Goal: Task Accomplishment & Management: Complete application form

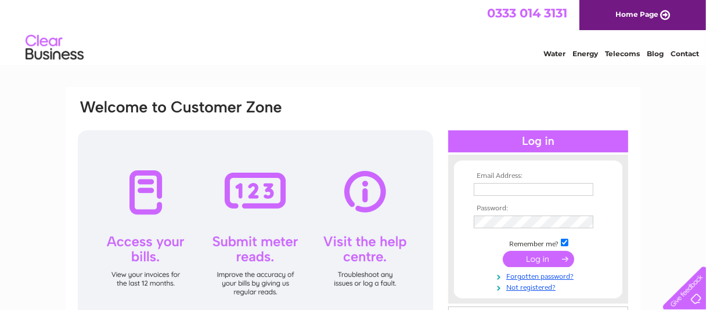
drag, startPoint x: 380, startPoint y: 292, endPoint x: 713, endPoint y: 132, distance: 369.3
click at [705, 133] on html "Email Address: Password:" at bounding box center [353, 309] width 706 height 619
drag, startPoint x: 711, startPoint y: 104, endPoint x: 694, endPoint y: 81, distance: 27.9
click at [477, 189] on input "text" at bounding box center [533, 190] width 121 height 14
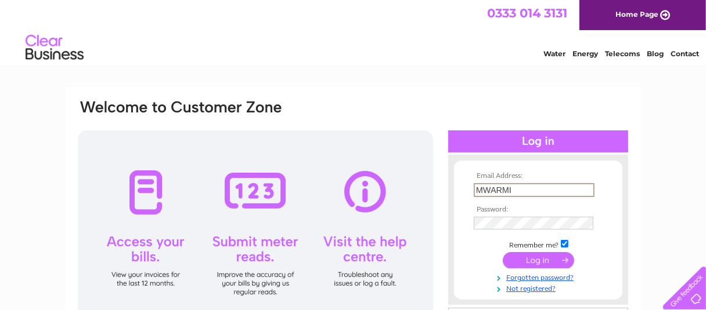
click at [502, 252] on input "submit" at bounding box center [537, 260] width 71 height 16
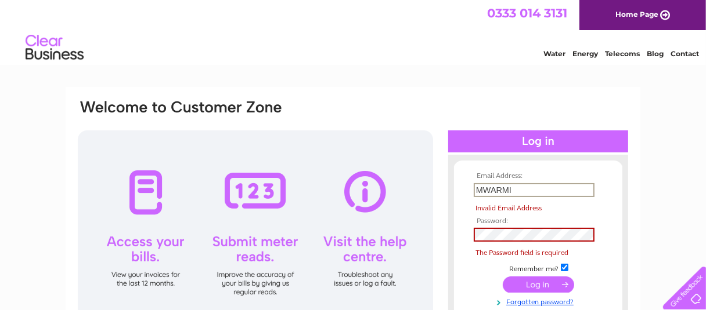
click at [502, 277] on input "submit" at bounding box center [537, 285] width 71 height 16
type input "M"
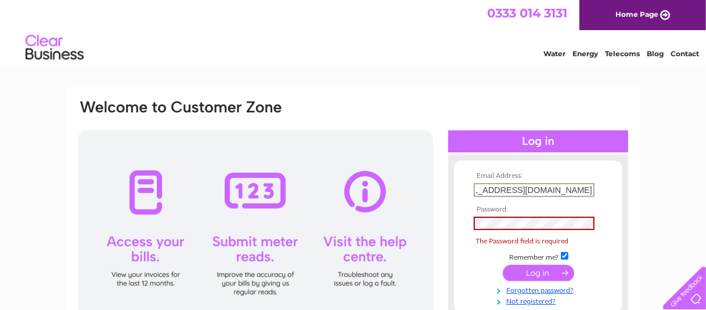
scroll to position [0, 54]
type input "CHLOEWARMINGTON@IRELEYFARM.COM"
click at [533, 300] on link "Not registered?" at bounding box center [539, 300] width 132 height 11
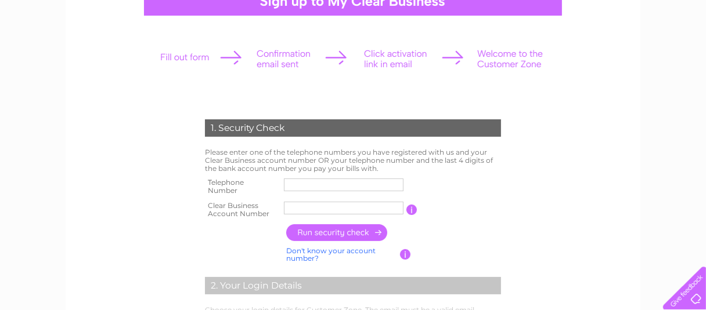
scroll to position [135, 0]
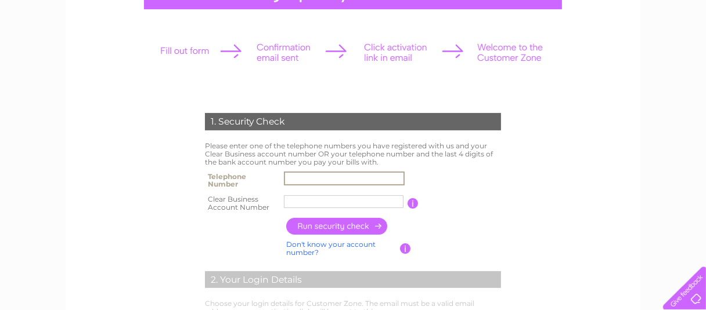
click at [295, 179] on input "text" at bounding box center [344, 179] width 121 height 14
type input "01242602445"
click at [333, 244] on link "Don't know your account number?" at bounding box center [330, 248] width 89 height 17
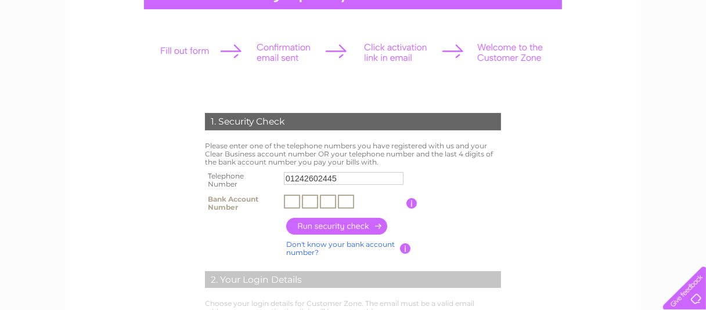
click at [292, 202] on input "text" at bounding box center [292, 202] width 16 height 14
type input "0"
click at [307, 201] on input "text" at bounding box center [310, 202] width 16 height 14
type input "0"
click at [325, 202] on input "text" at bounding box center [328, 202] width 16 height 14
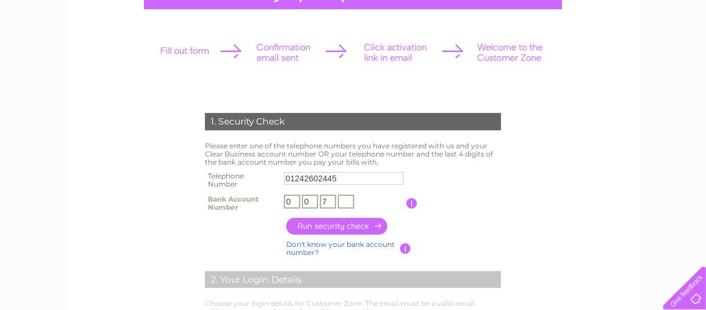
type input "7"
click at [343, 200] on input "text" at bounding box center [346, 202] width 16 height 14
type input "5"
click at [410, 204] on input "button" at bounding box center [411, 203] width 11 height 10
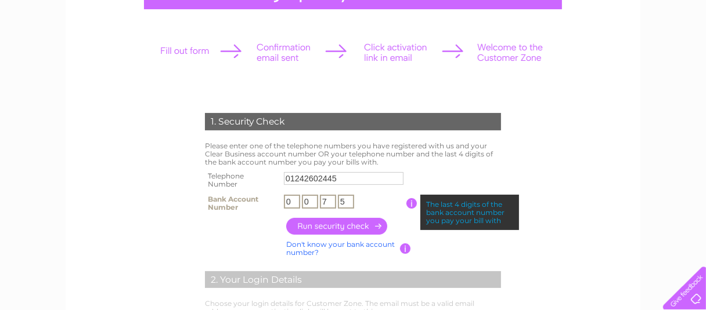
click at [343, 199] on input "5" at bounding box center [346, 202] width 16 height 14
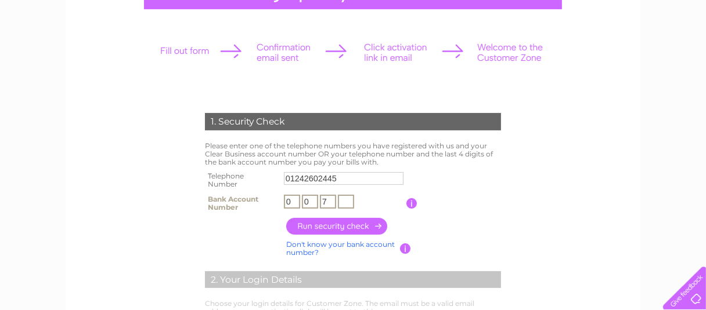
click at [327, 198] on input "7" at bounding box center [328, 202] width 16 height 14
click at [310, 198] on input "0" at bounding box center [310, 202] width 16 height 14
click at [292, 199] on input "0" at bounding box center [292, 202] width 16 height 14
type input "9"
click at [304, 201] on input "text" at bounding box center [310, 202] width 16 height 14
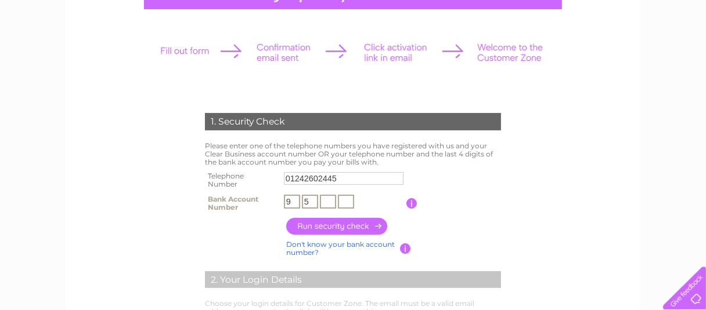
type input "5"
click at [395, 121] on td "1. Security Check" at bounding box center [353, 121] width 302 height 38
click at [321, 201] on input "text" at bounding box center [328, 202] width 16 height 14
type input "6"
click at [342, 200] on input "text" at bounding box center [346, 202] width 16 height 14
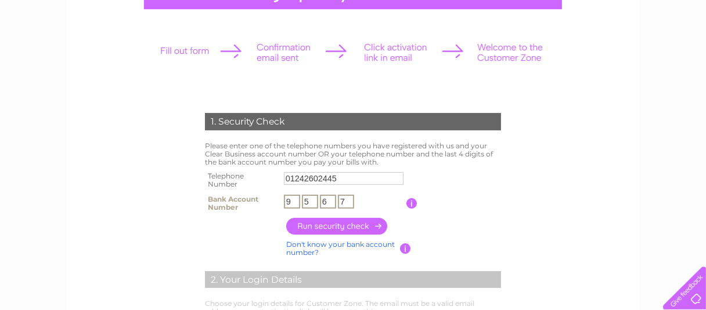
type input "7"
click at [342, 227] on input "button" at bounding box center [337, 226] width 102 height 17
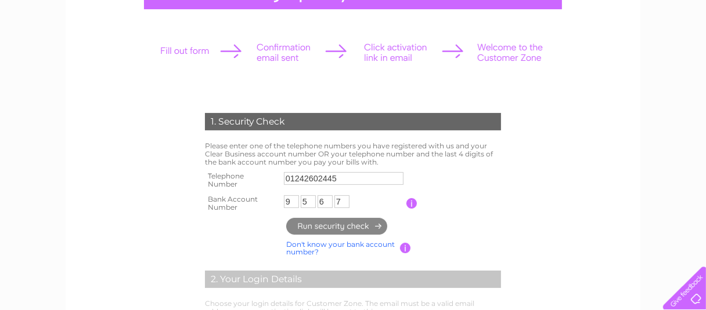
type input "**********"
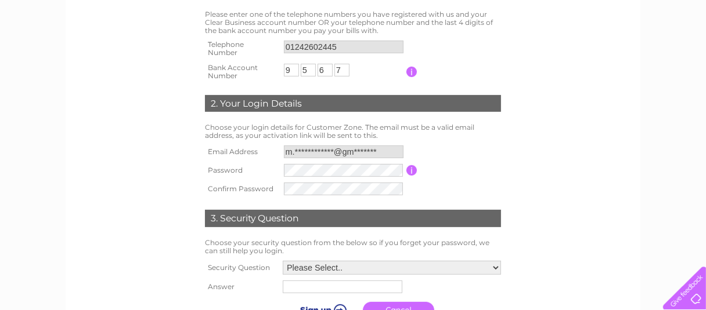
scroll to position [268, 0]
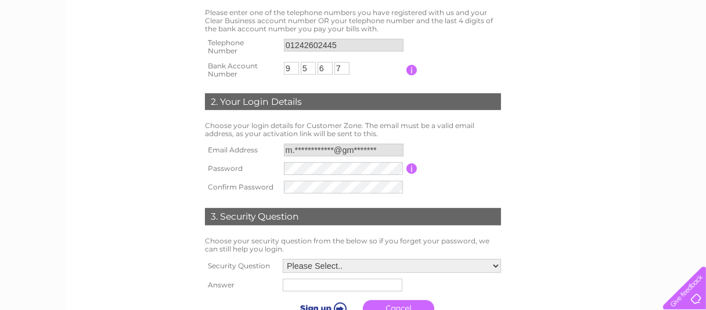
click at [411, 168] on input "button" at bounding box center [411, 169] width 11 height 10
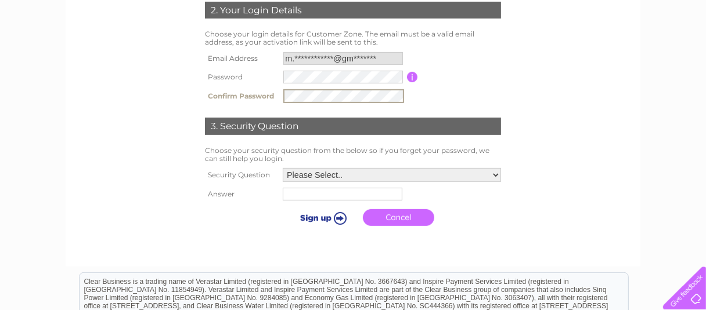
scroll to position [372, 0]
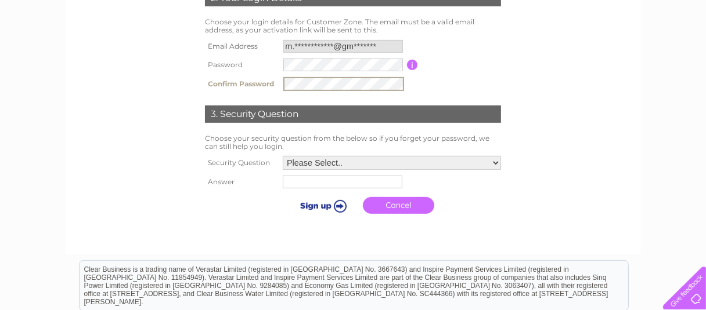
click at [494, 160] on select "Please Select.. In what town or city was your first job? In what town or city d…" at bounding box center [392, 163] width 218 height 14
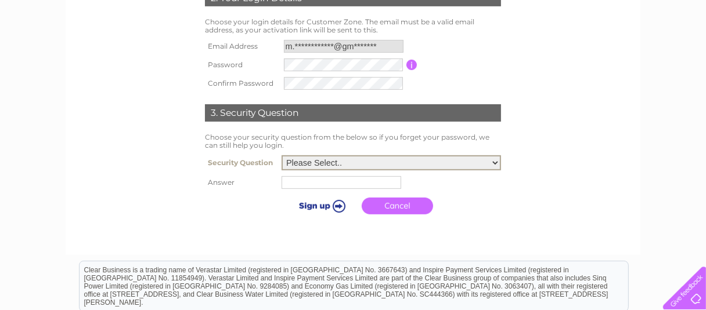
select select "1"
click at [282, 155] on select "Please Select.. In what town or city was your first job? In what town or city d…" at bounding box center [390, 162] width 219 height 15
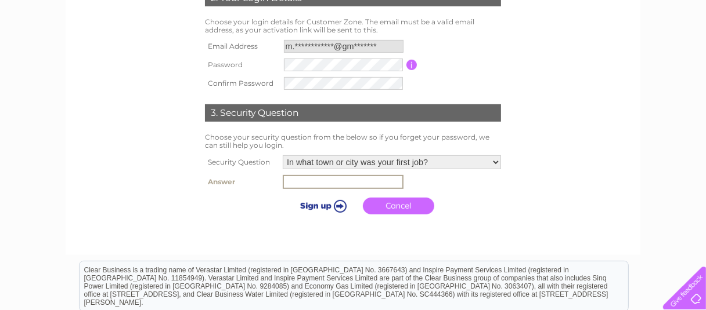
click at [305, 185] on input "text" at bounding box center [343, 182] width 121 height 14
type input "LONDON"
click at [337, 205] on input "submit" at bounding box center [320, 205] width 71 height 16
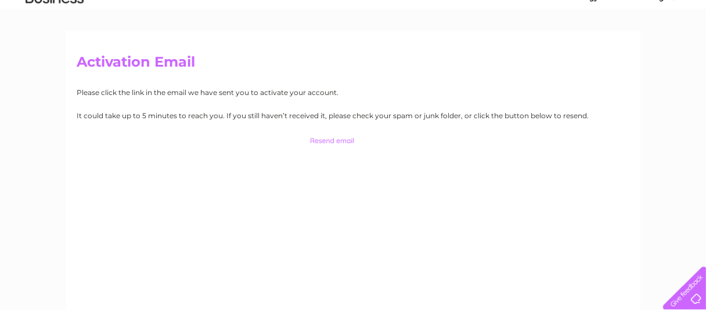
scroll to position [53, 0]
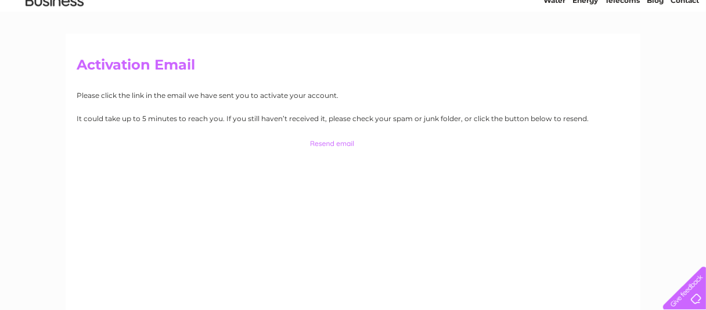
click at [135, 67] on h2 "Activation Email" at bounding box center [353, 68] width 552 height 22
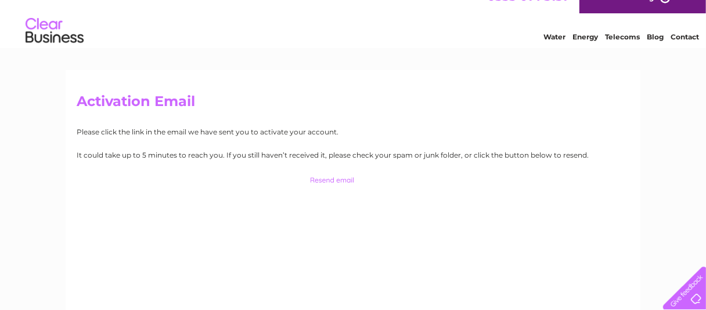
scroll to position [0, 0]
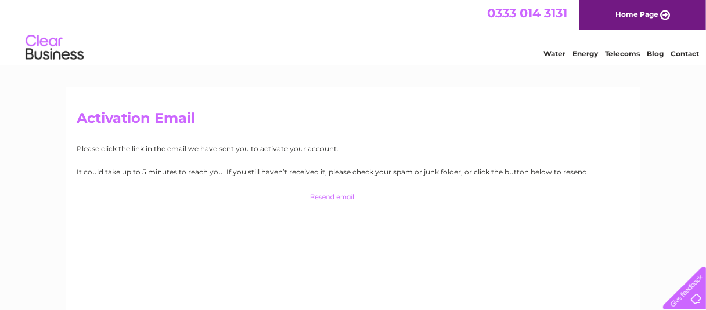
drag, startPoint x: 708, startPoint y: 95, endPoint x: 699, endPoint y: 36, distance: 59.9
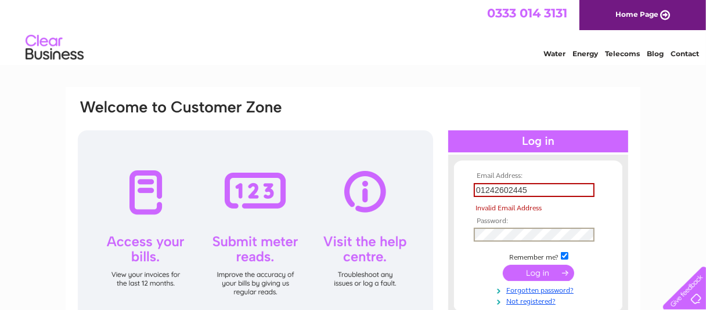
click at [498, 220] on tbody "Email Address: 01242602445 Invalid Email Address Password: Remember me? Forgott…" at bounding box center [538, 239] width 135 height 134
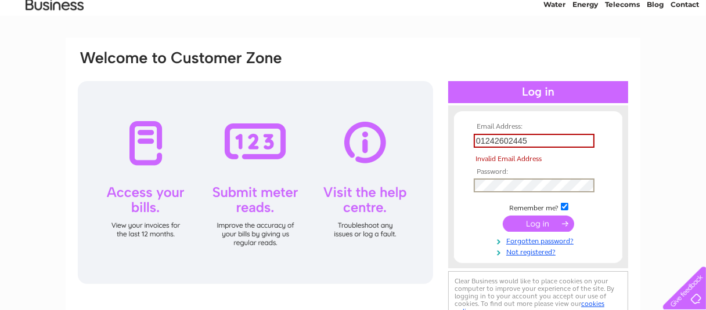
scroll to position [50, 0]
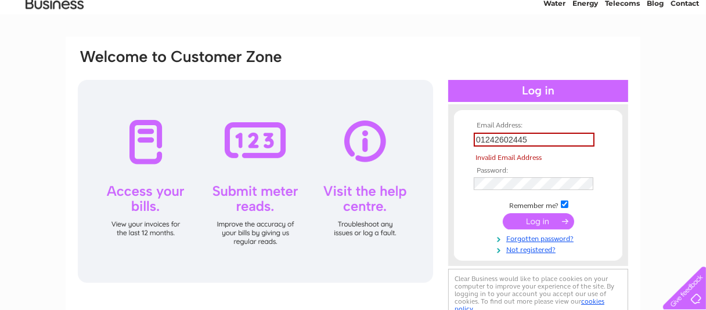
click at [540, 224] on input "submit" at bounding box center [537, 222] width 71 height 16
click at [539, 136] on input "01242602445" at bounding box center [533, 140] width 121 height 14
type input "0"
type input "M"
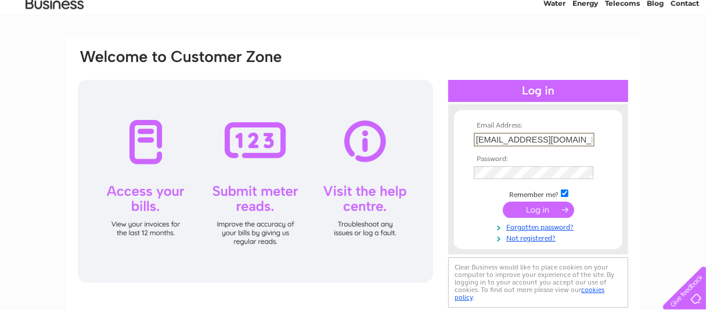
type input "mwarmington51@gmail.com"
click at [533, 207] on input "submit" at bounding box center [537, 210] width 71 height 16
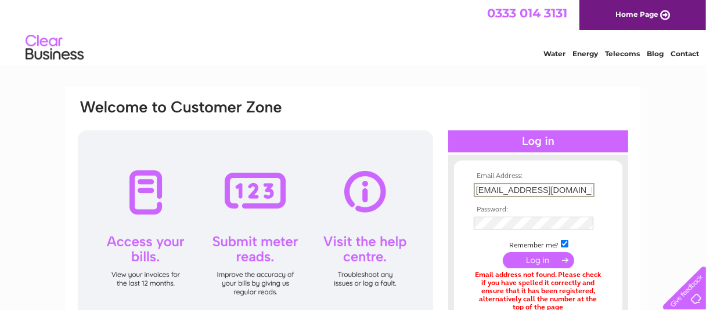
click at [585, 187] on input "mwarmington51@gmail.com" at bounding box center [533, 190] width 121 height 14
type input "m"
type input "chloe@ireleyfarm.com"
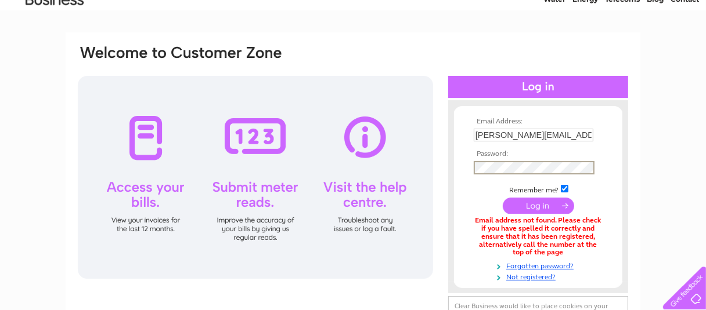
scroll to position [59, 0]
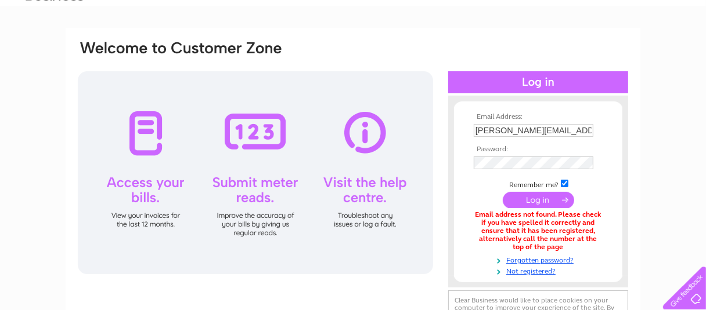
click at [532, 200] on input "submit" at bounding box center [537, 200] width 71 height 16
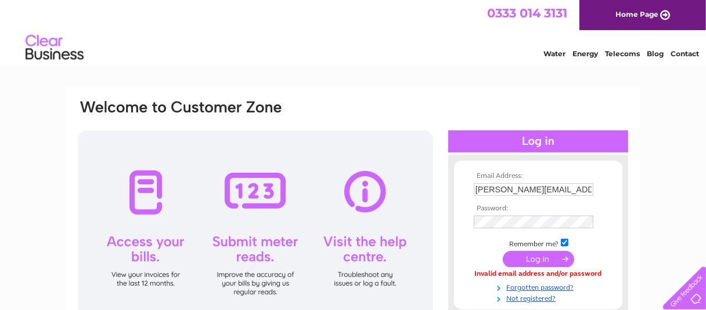
click at [542, 259] on input "submit" at bounding box center [537, 259] width 71 height 16
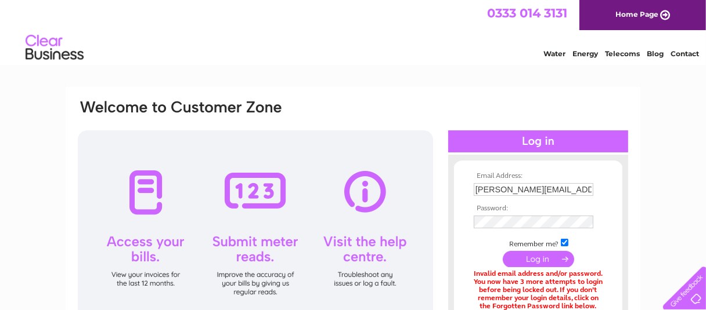
drag, startPoint x: 367, startPoint y: 275, endPoint x: 396, endPoint y: 302, distance: 39.4
click at [396, 302] on div at bounding box center [255, 232] width 355 height 203
drag, startPoint x: 50, startPoint y: 269, endPoint x: 17, endPoint y: 248, distance: 39.1
drag, startPoint x: 17, startPoint y: 248, endPoint x: 74, endPoint y: 198, distance: 75.2
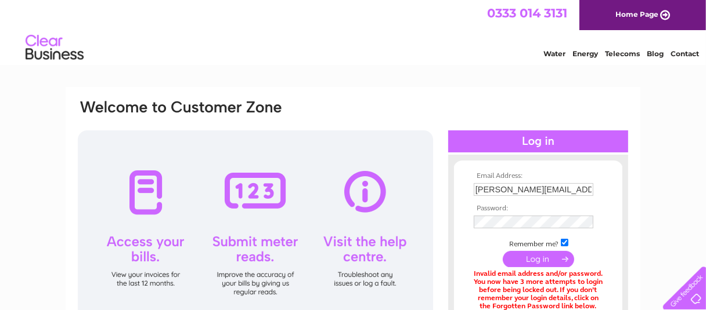
drag, startPoint x: 74, startPoint y: 198, endPoint x: 131, endPoint y: 188, distance: 57.8
click at [148, 188] on div at bounding box center [255, 232] width 355 height 203
click at [225, 175] on div at bounding box center [255, 232] width 355 height 203
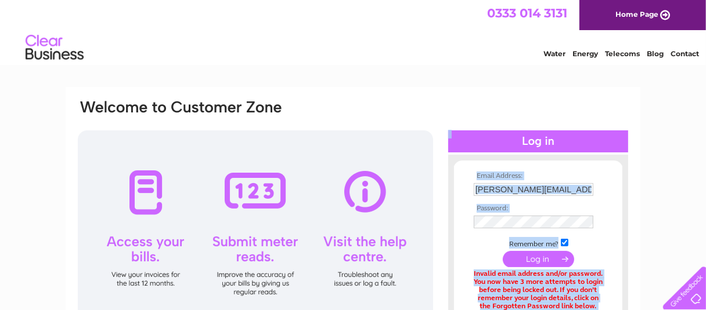
drag, startPoint x: 279, startPoint y: 169, endPoint x: 648, endPoint y: 125, distance: 371.6
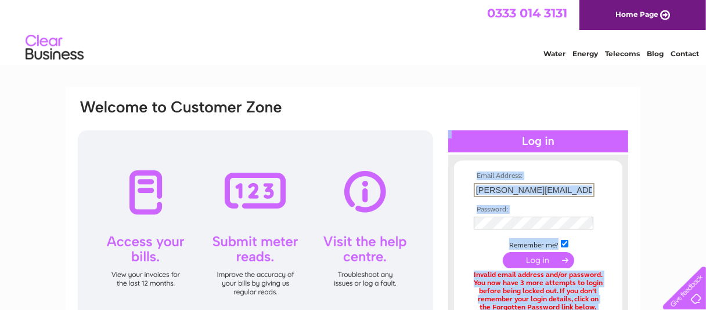
click at [567, 187] on input "chloe@ireleyfarm.com" at bounding box center [533, 190] width 121 height 14
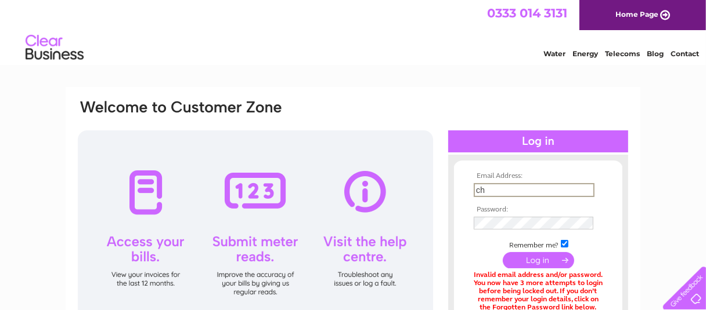
type input "c"
click at [567, 187] on input "text" at bounding box center [533, 190] width 121 height 14
click at [566, 186] on input "text" at bounding box center [533, 190] width 121 height 14
click at [532, 189] on input "text" at bounding box center [533, 190] width 121 height 14
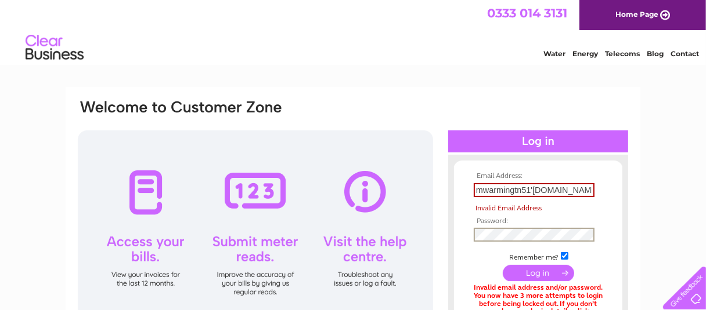
click at [483, 222] on tbody "Email Address: mwarmingtn51'gmail.com Invalid Email Address Password: Remember …" at bounding box center [538, 260] width 135 height 177
click at [538, 273] on input "submit" at bounding box center [537, 272] width 71 height 16
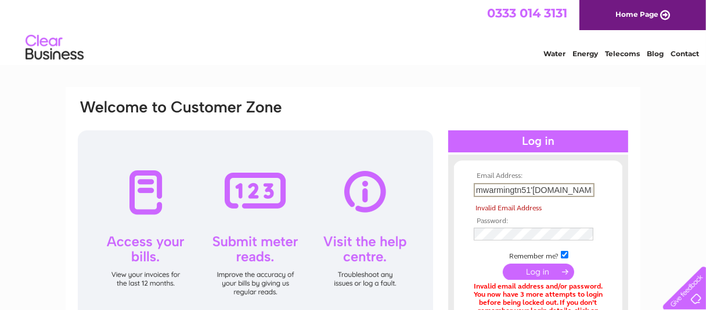
click at [533, 188] on input "mwarmingtn51'gmail.com" at bounding box center [533, 190] width 121 height 14
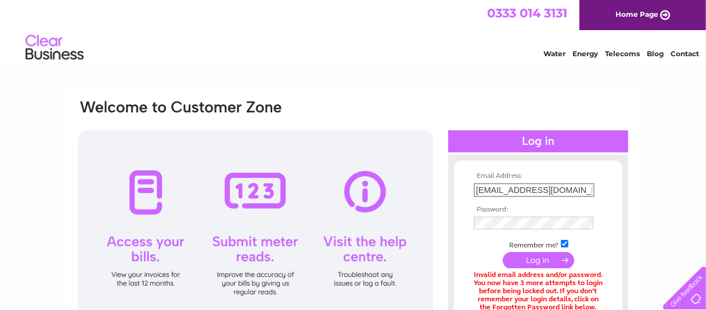
type input "[EMAIL_ADDRESS][DOMAIN_NAME]"
click at [536, 263] on input "submit" at bounding box center [537, 259] width 71 height 16
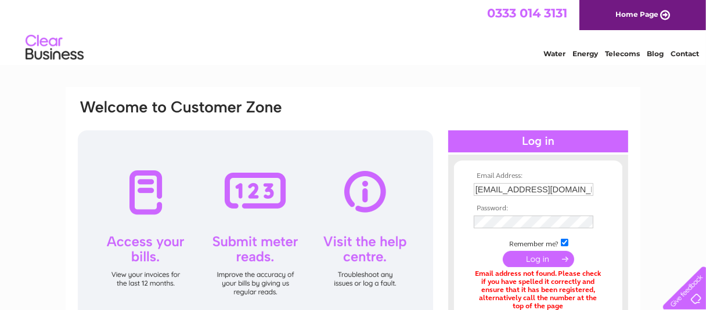
click at [534, 258] on input "submit" at bounding box center [537, 259] width 71 height 16
click at [481, 187] on input "mwarmingtn51@gmail.com" at bounding box center [533, 190] width 121 height 14
type input "[EMAIL_ADDRESS][DOMAIN_NAME]"
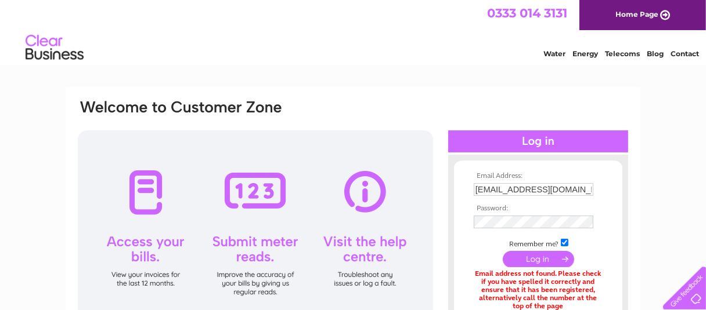
click at [535, 258] on input "submit" at bounding box center [537, 259] width 71 height 16
click at [362, 199] on div at bounding box center [255, 232] width 355 height 203
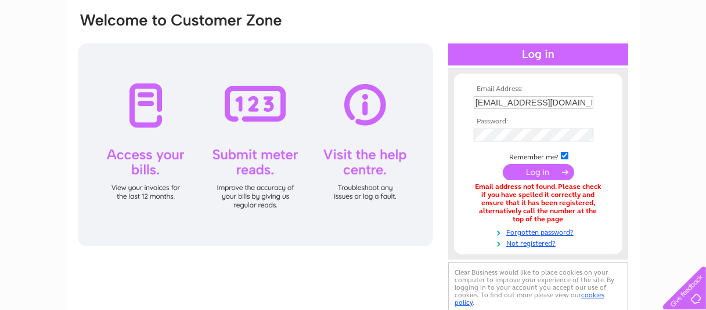
scroll to position [68, 0]
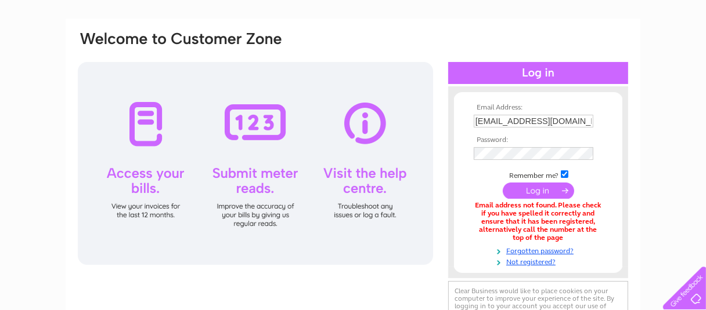
click at [246, 117] on div at bounding box center [255, 163] width 355 height 203
